Goal: Information Seeking & Learning: Learn about a topic

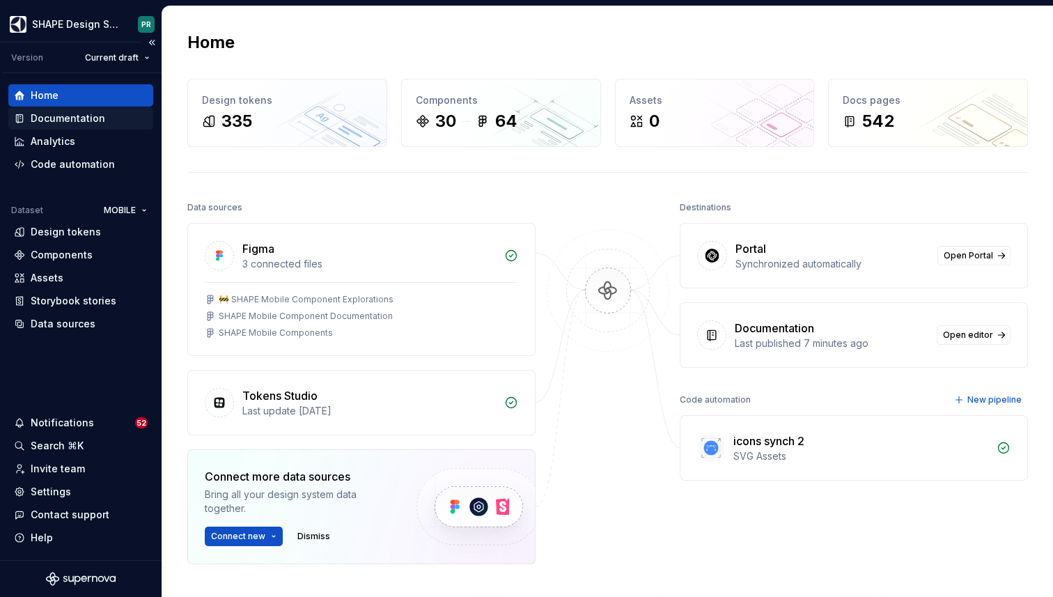
click at [109, 122] on div "Documentation" at bounding box center [81, 118] width 134 height 14
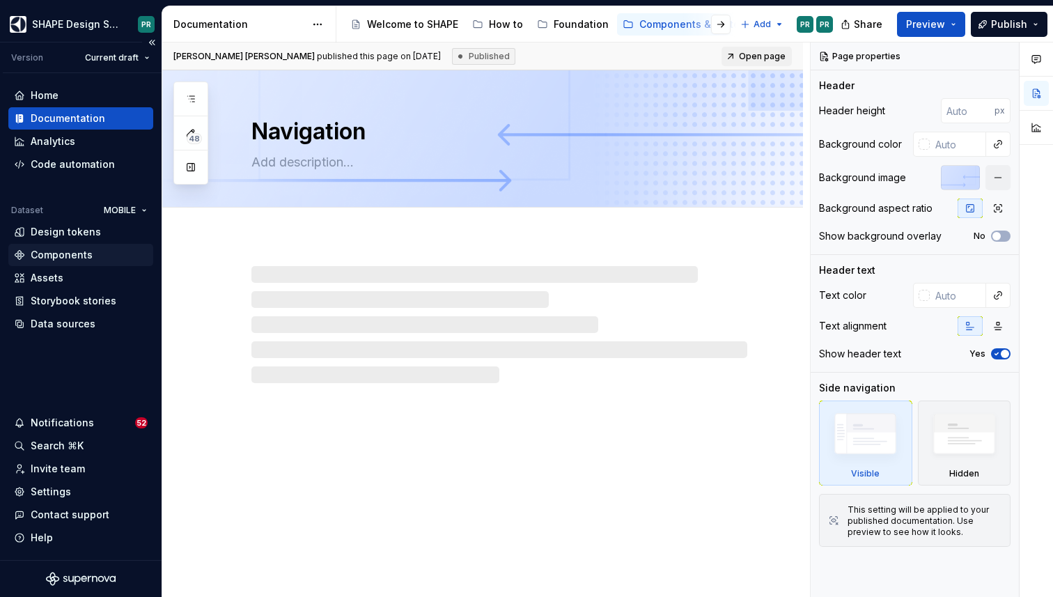
click at [85, 246] on div "Components" at bounding box center [80, 255] width 145 height 22
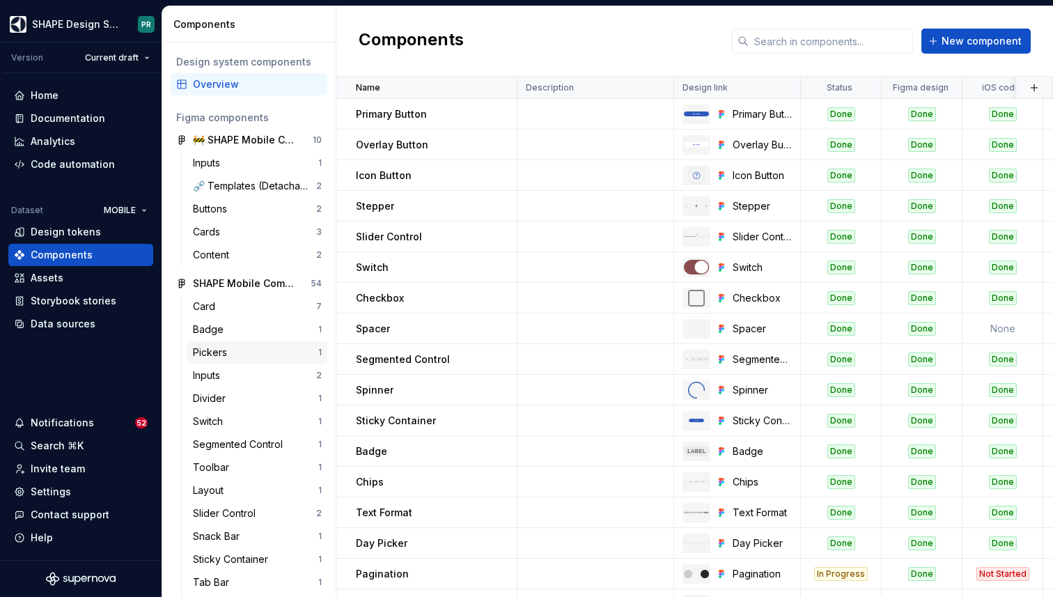
scroll to position [17, 0]
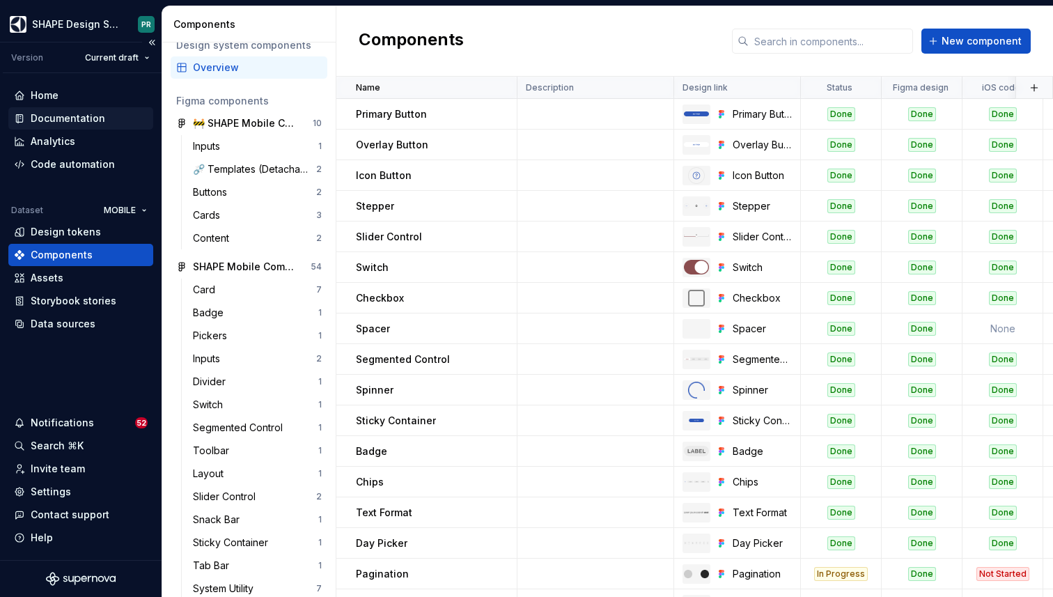
click at [82, 121] on div "Documentation" at bounding box center [68, 118] width 75 height 14
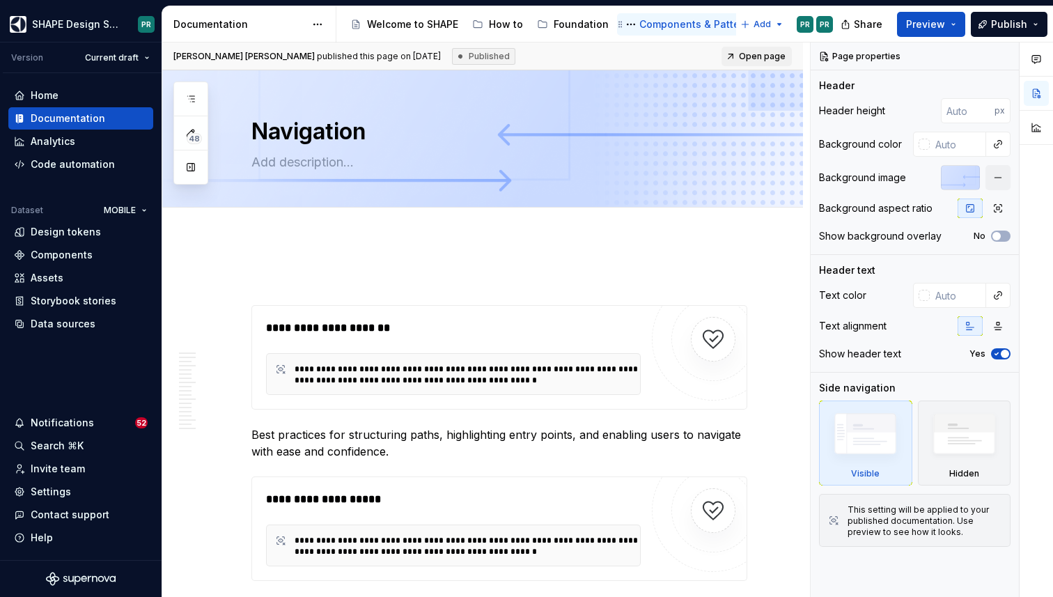
click at [674, 23] on div "Components & Patterns" at bounding box center [697, 24] width 115 height 14
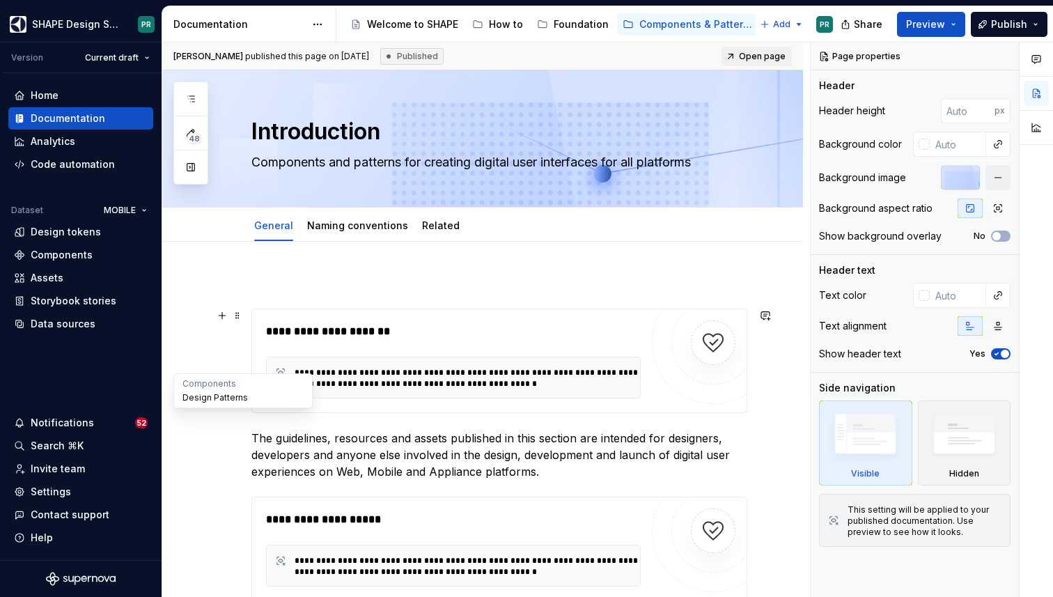
click at [208, 399] on button "Design Patterns" at bounding box center [243, 398] width 132 height 14
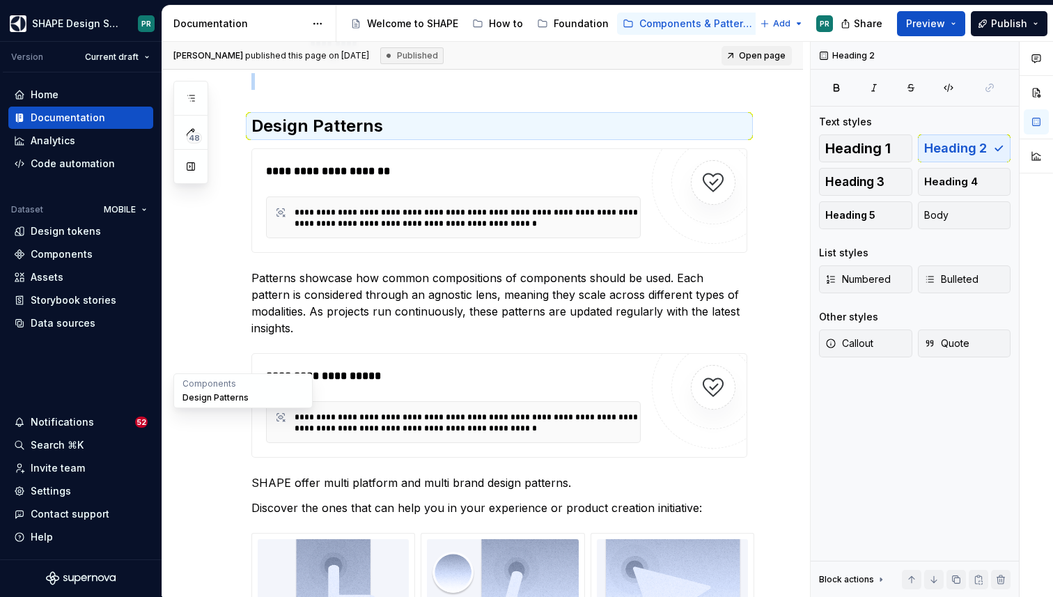
scroll to position [1256, 0]
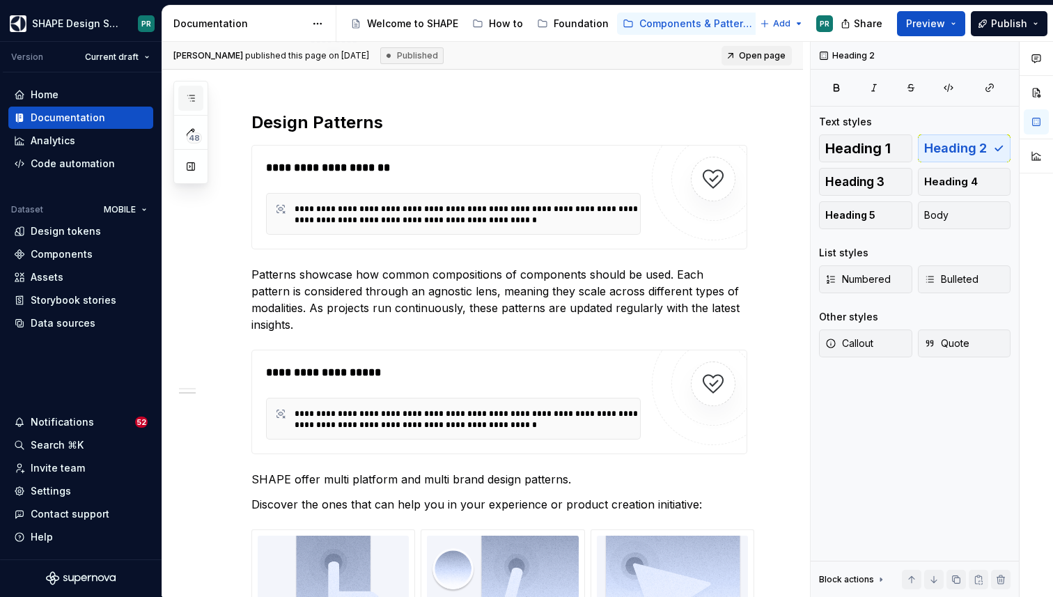
click at [192, 95] on icon "button" at bounding box center [190, 98] width 11 height 11
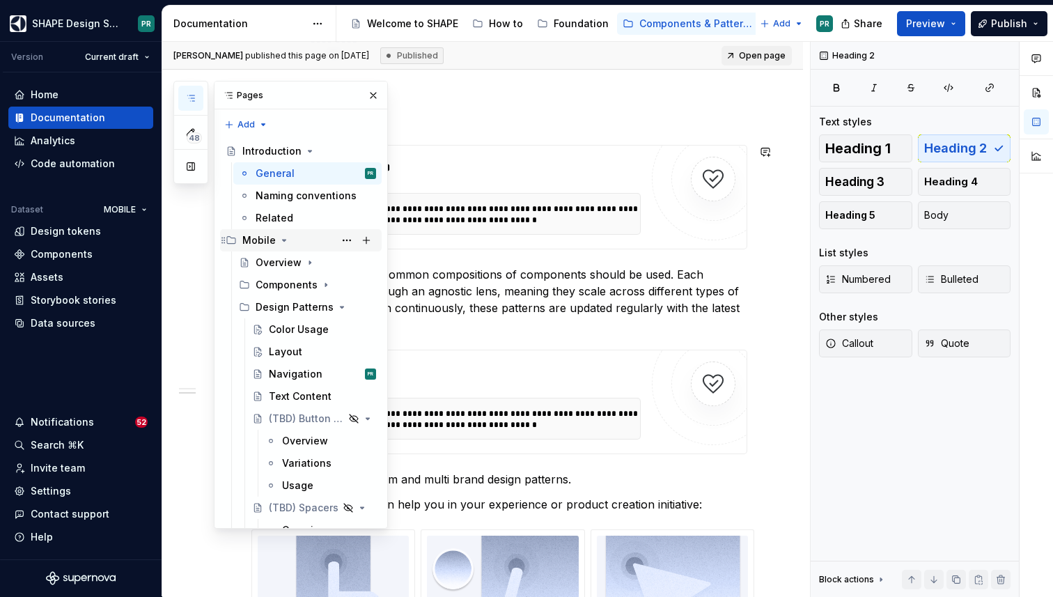
scroll to position [11, 0]
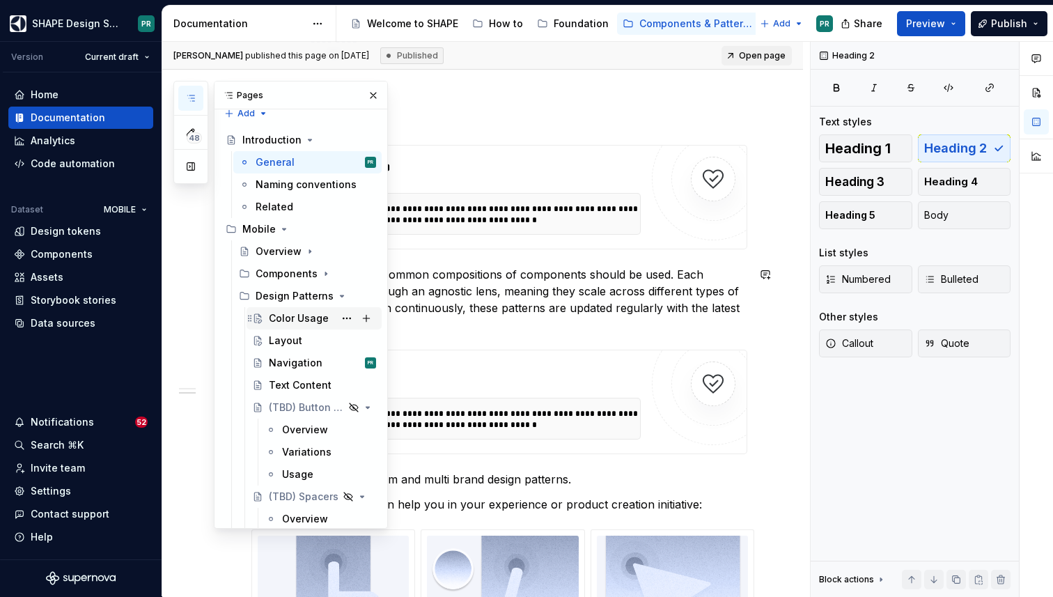
click at [318, 317] on div "Color Usage" at bounding box center [299, 318] width 60 height 14
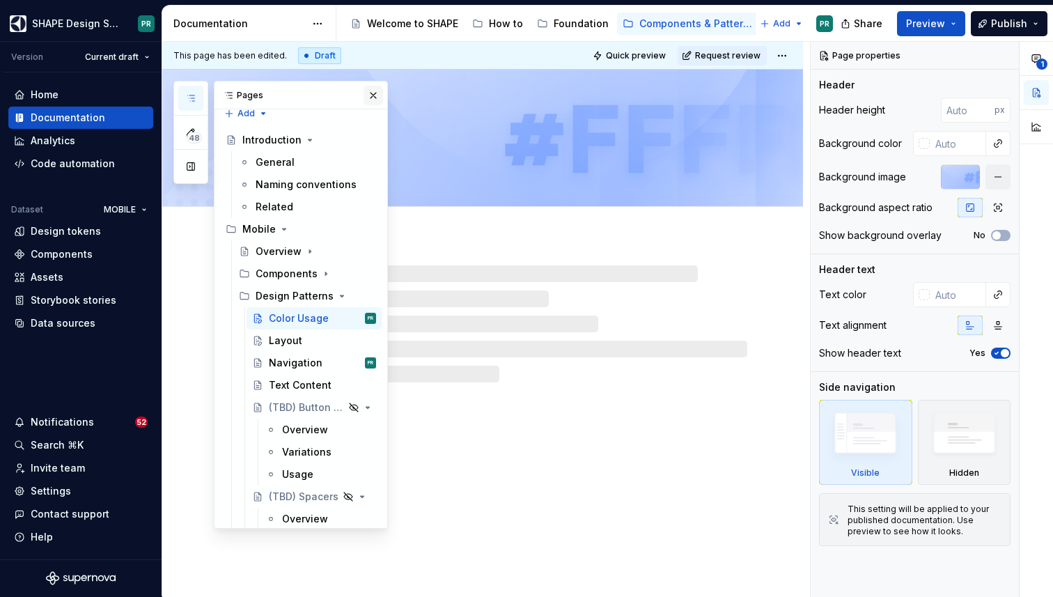
click at [375, 97] on button "button" at bounding box center [374, 96] width 20 height 20
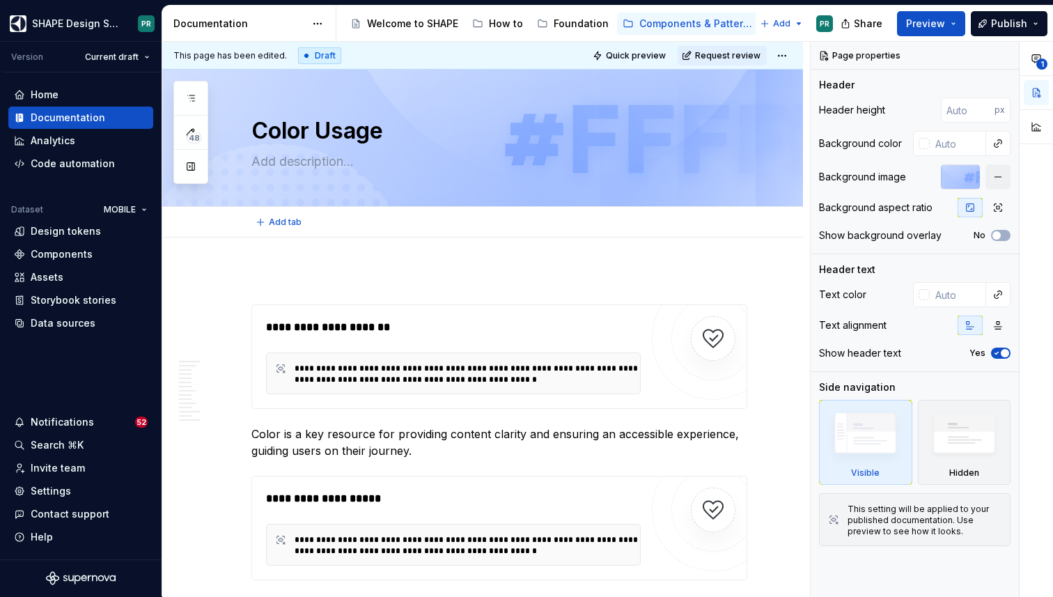
type textarea "*"
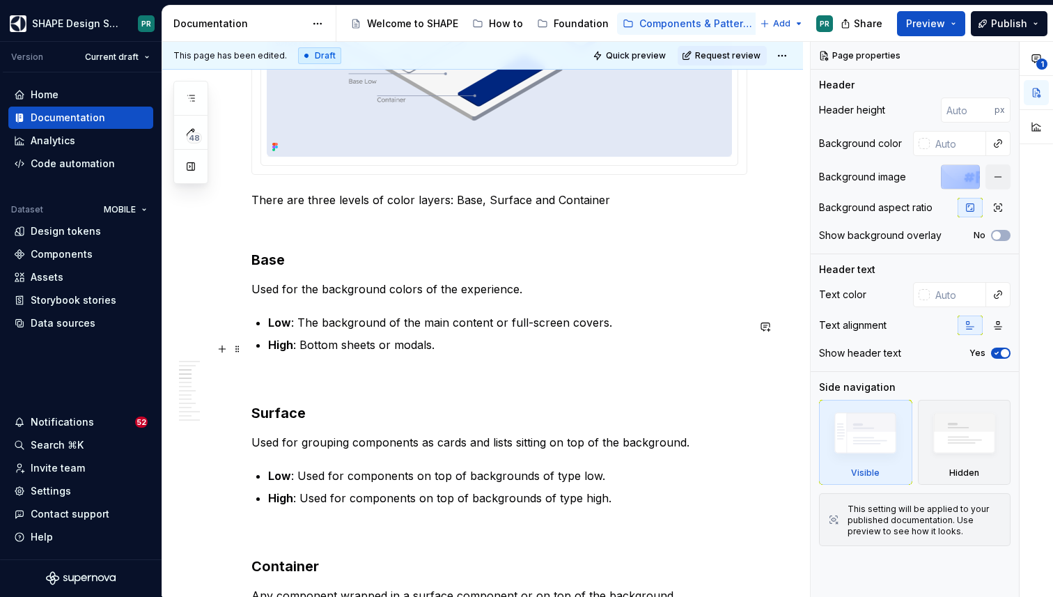
scroll to position [1064, 0]
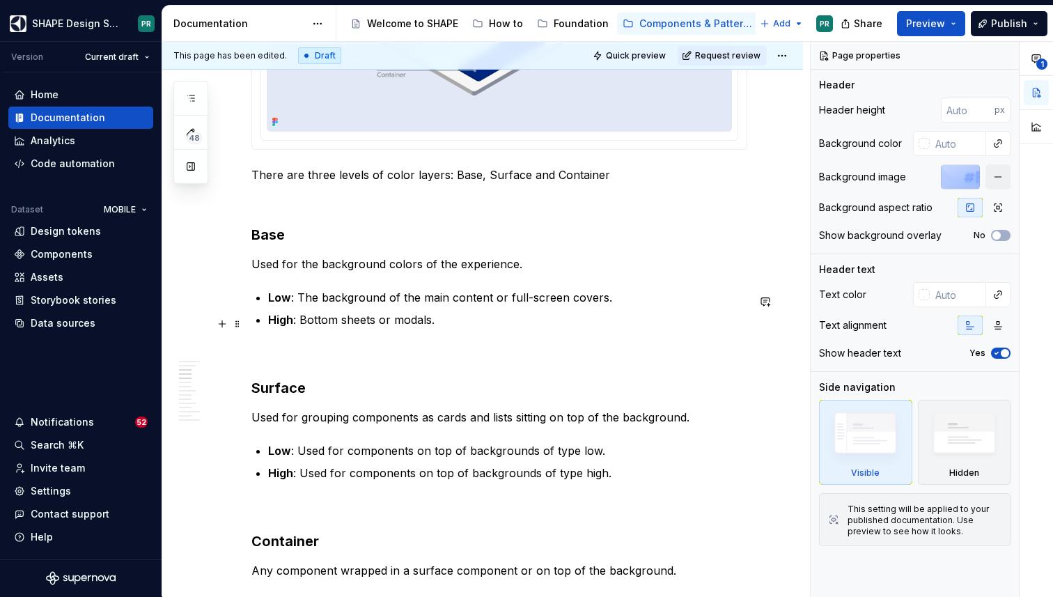
click at [409, 325] on p "High : Bottom sheets or modals." at bounding box center [507, 319] width 479 height 17
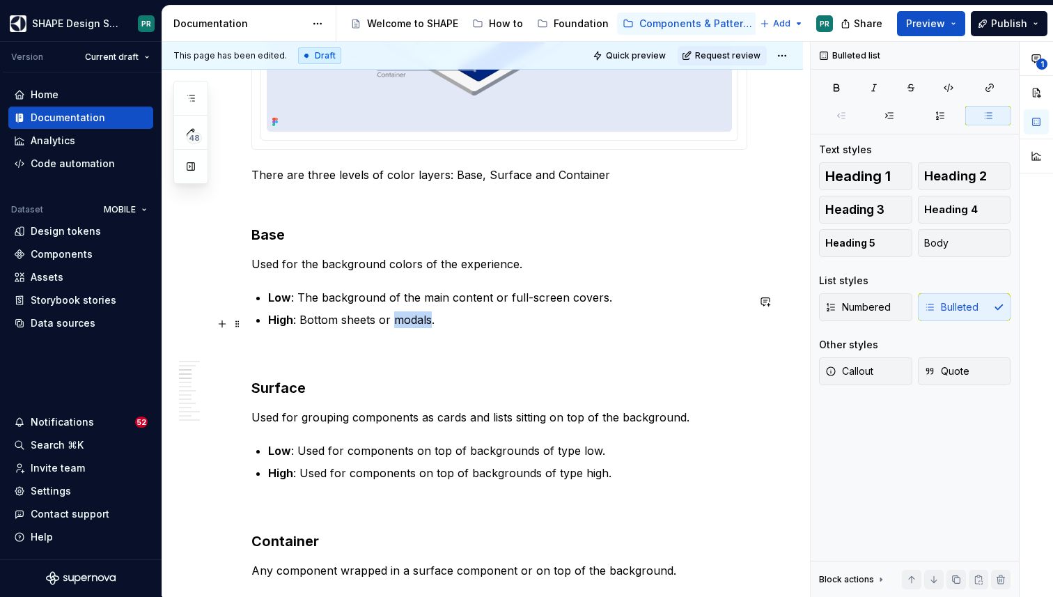
click at [409, 325] on p "High : Bottom sheets or modals." at bounding box center [507, 319] width 479 height 17
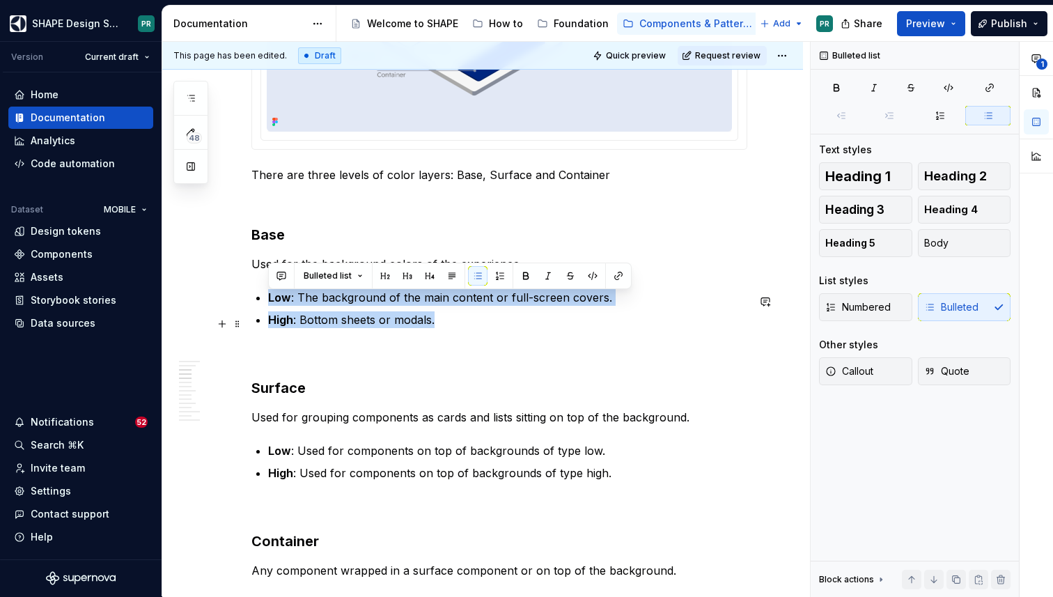
drag, startPoint x: 258, startPoint y: 302, endPoint x: 436, endPoint y: 317, distance: 178.9
click at [436, 318] on ul "Low : The background of the main content or full-screen covers. High : Bottom s…" at bounding box center [507, 308] width 479 height 39
copy ul "Low : The background of the main content or full-screen covers. High : Bottom s…"
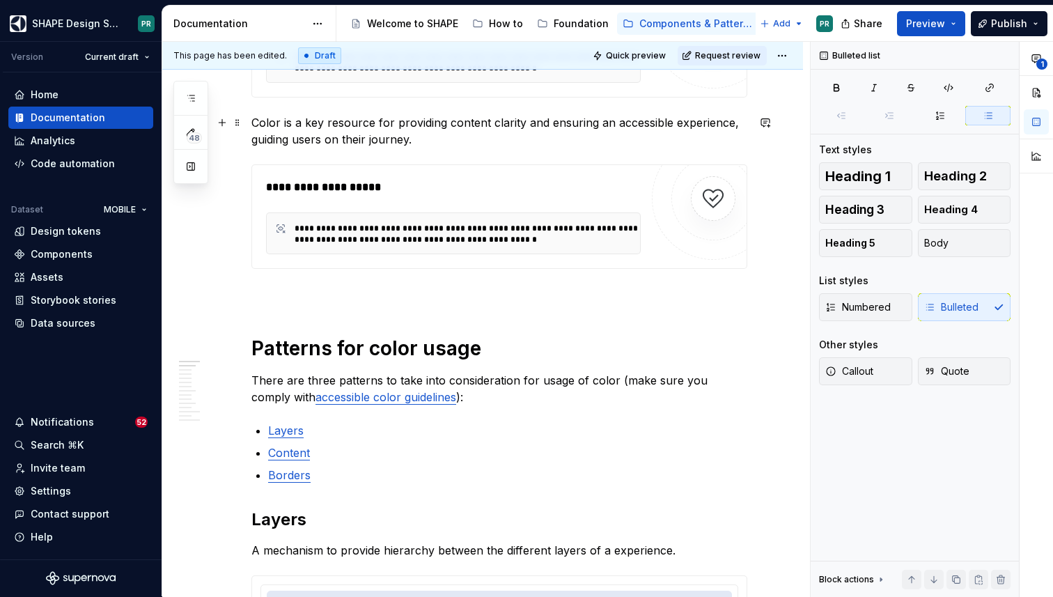
scroll to position [0, 0]
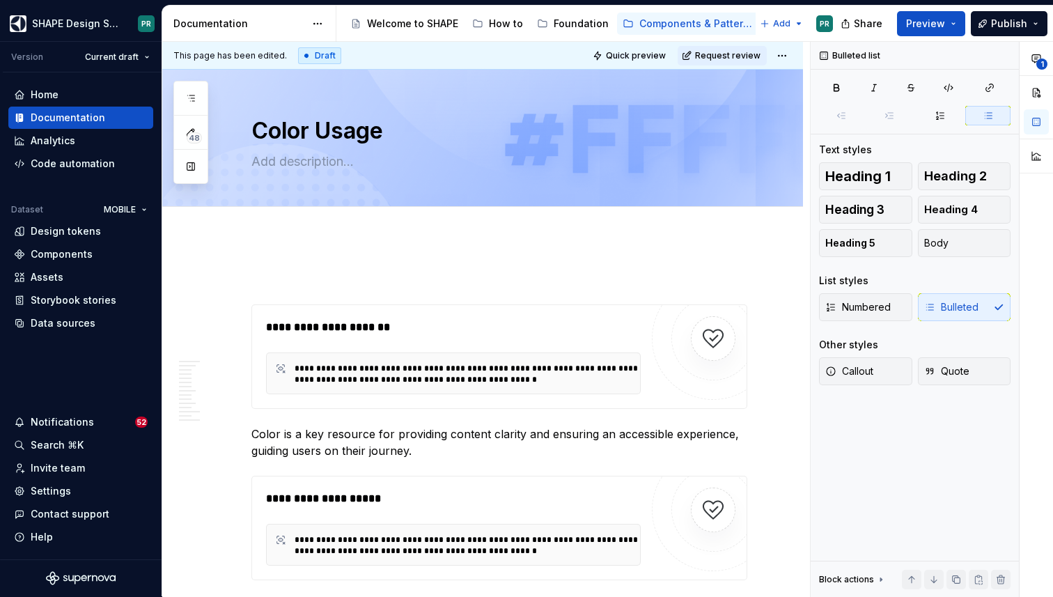
type textarea "*"
